Goal: Information Seeking & Learning: Learn about a topic

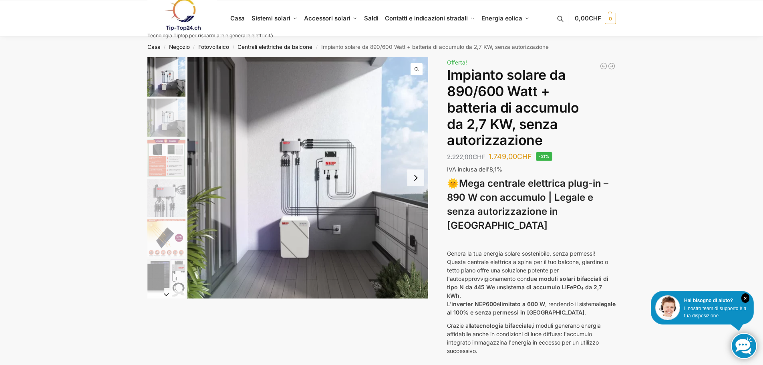
click at [419, 182] on button "Next slide" at bounding box center [415, 177] width 17 height 17
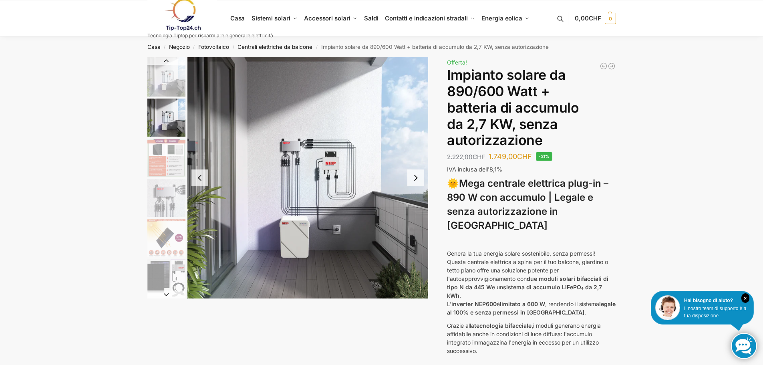
click at [419, 182] on button "Next slide" at bounding box center [415, 177] width 17 height 17
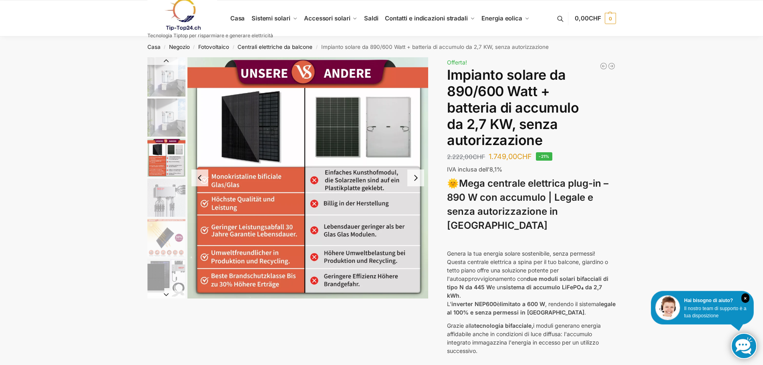
click at [419, 182] on button "Next slide" at bounding box center [415, 177] width 17 height 17
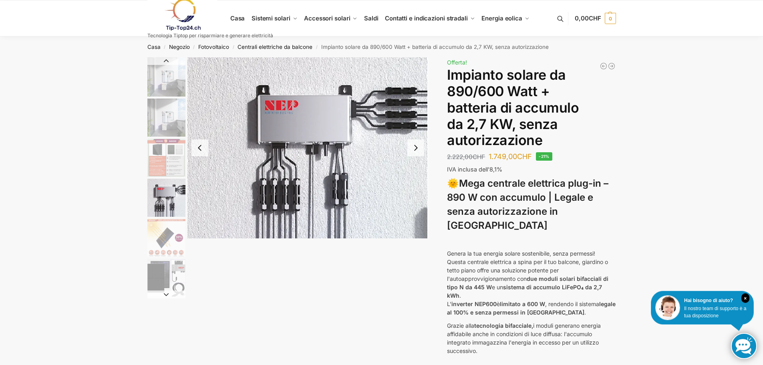
click at [416, 152] on button "Next slide" at bounding box center [415, 147] width 17 height 17
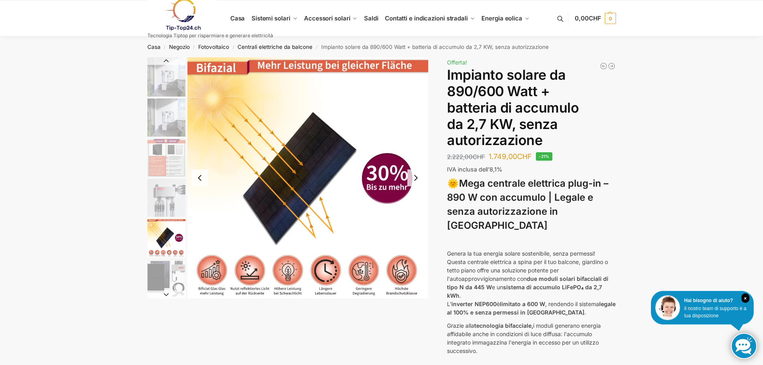
click at [416, 177] on button "Next slide" at bounding box center [415, 177] width 17 height 17
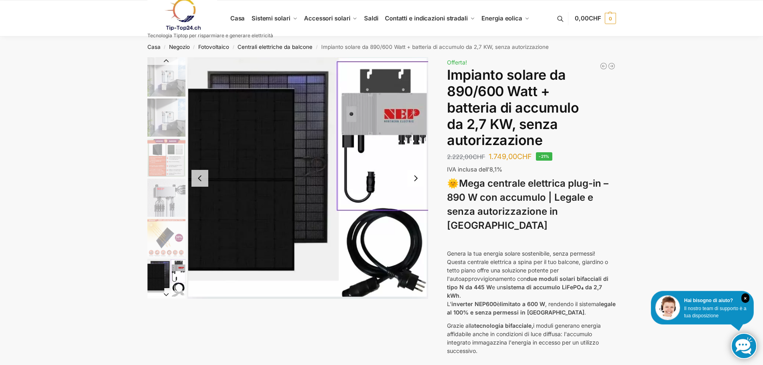
click at [416, 177] on button "Next slide" at bounding box center [415, 178] width 17 height 17
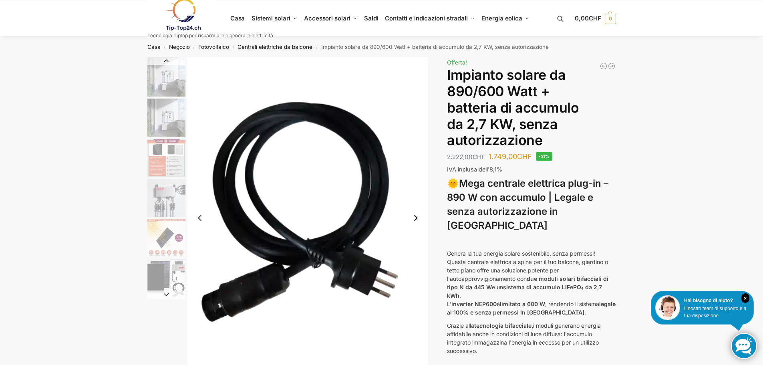
click at [416, 177] on img "7 / 12" at bounding box center [307, 217] width 241 height 321
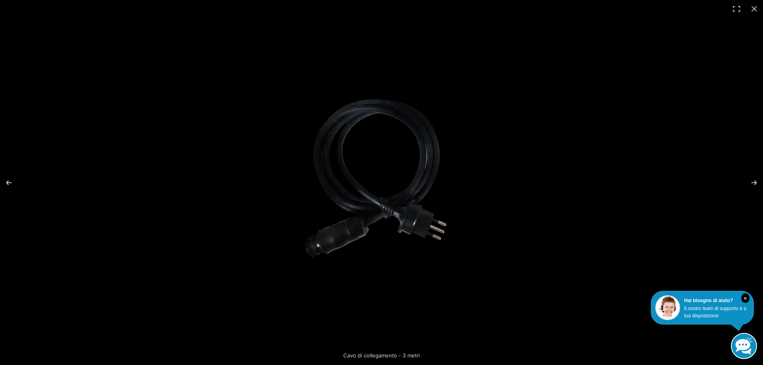
click at [416, 186] on img at bounding box center [381, 182] width 173 height 231
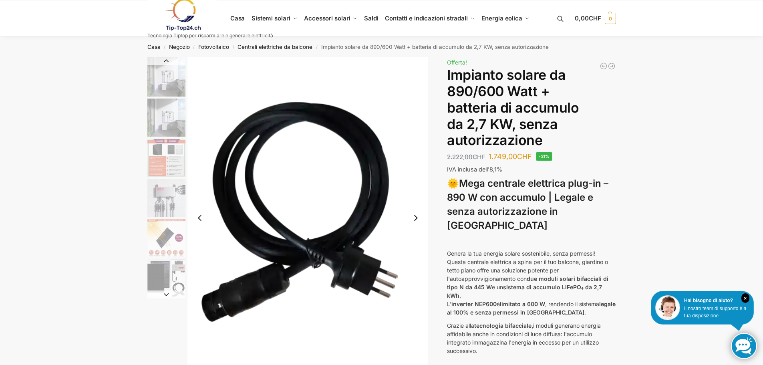
click at [416, 221] on button "Next slide" at bounding box center [415, 217] width 17 height 17
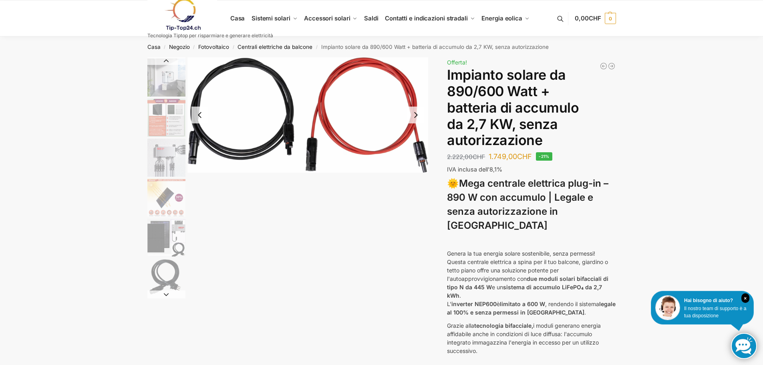
click at [416, 221] on div at bounding box center [287, 177] width 281 height 241
click at [414, 117] on button "Next slide" at bounding box center [415, 115] width 17 height 17
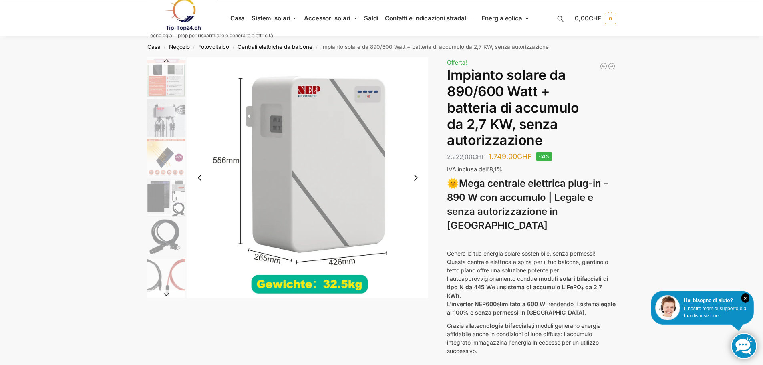
click at [415, 179] on button "Next slide" at bounding box center [415, 177] width 17 height 17
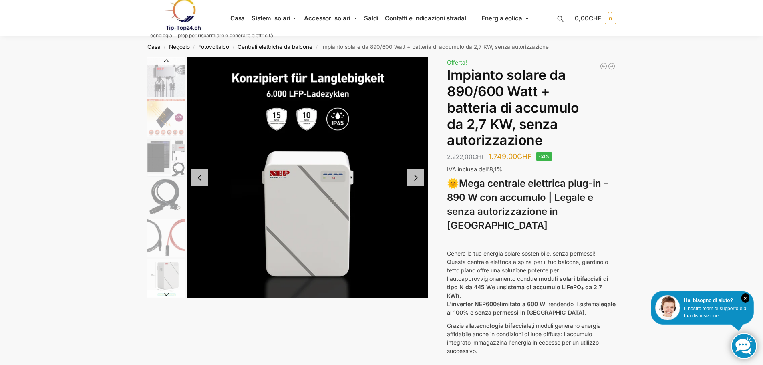
click at [415, 179] on button "Next slide" at bounding box center [415, 177] width 17 height 17
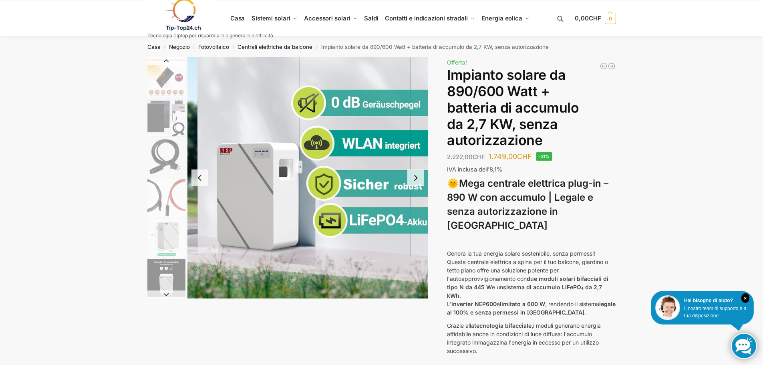
click at [415, 179] on button "Next slide" at bounding box center [415, 177] width 17 height 17
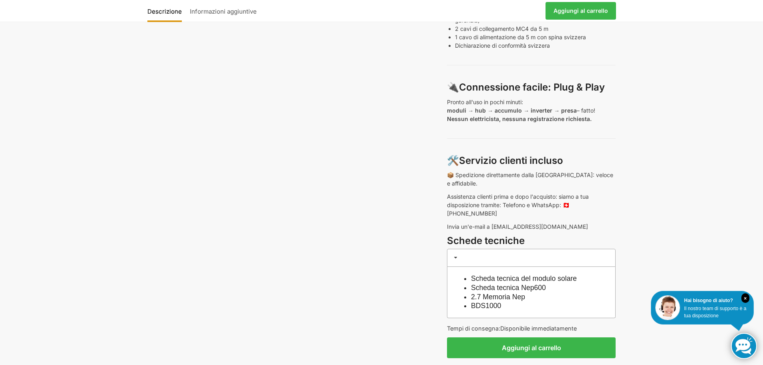
scroll to position [561, 0]
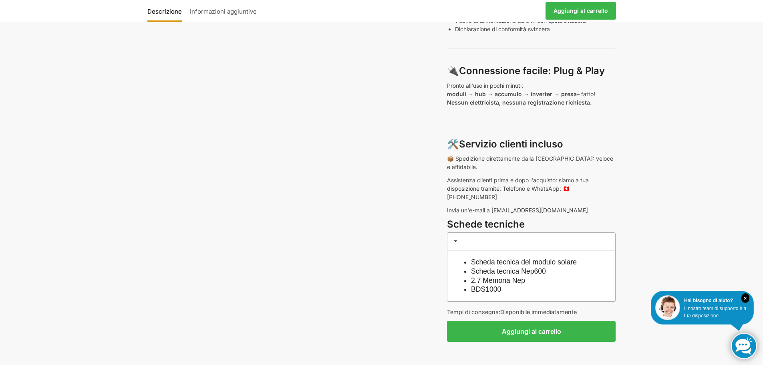
click at [530, 267] on font "Scheda tecnica Nep600" at bounding box center [508, 271] width 75 height 8
